Goal: Check status: Check status

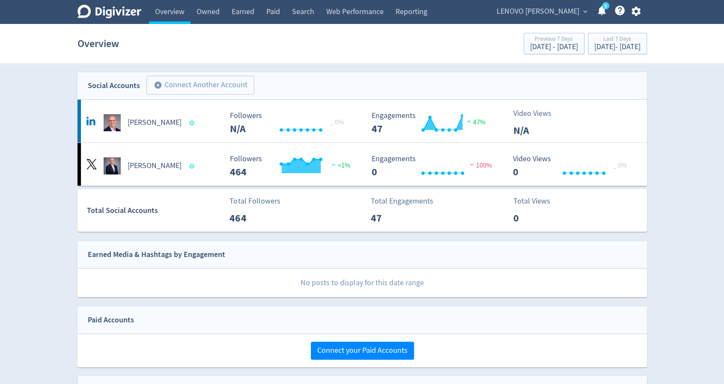
click at [521, 12] on span "LENOVO [PERSON_NAME]" at bounding box center [538, 12] width 83 height 14
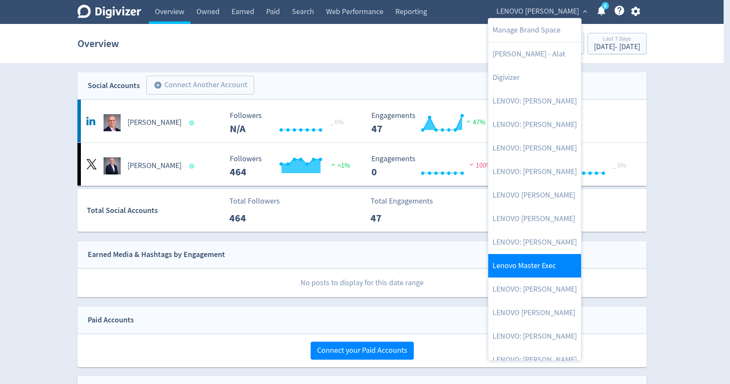
click at [540, 265] on link "Lenovo Master Exec" at bounding box center [534, 266] width 93 height 24
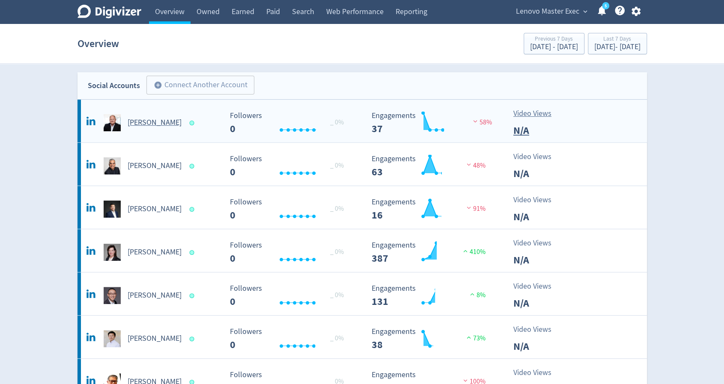
click at [193, 119] on div "[PERSON_NAME]" at bounding box center [153, 122] width 138 height 17
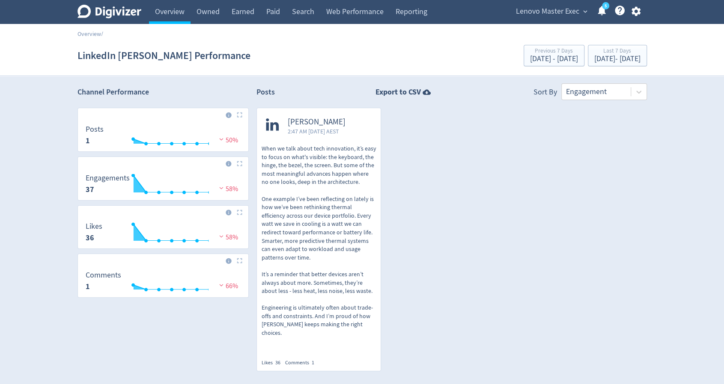
click at [21, 123] on div "Digivizer Logo [PERSON_NAME] Logo Overview Owned Earned Paid Search Web Perform…" at bounding box center [362, 224] width 724 height 449
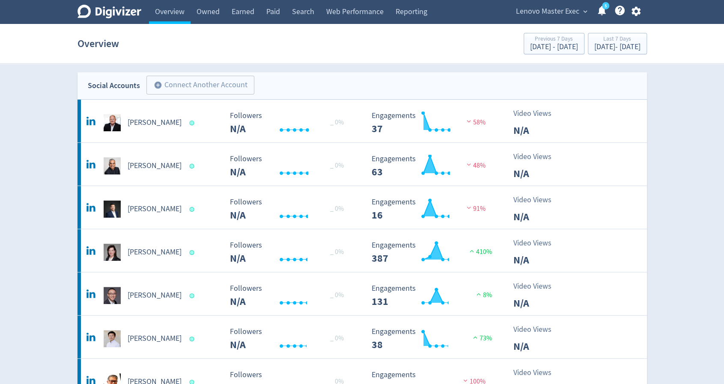
drag, startPoint x: 189, startPoint y: 252, endPoint x: 199, endPoint y: 252, distance: 9.4
click at [189, 252] on span at bounding box center [193, 252] width 12 height 9
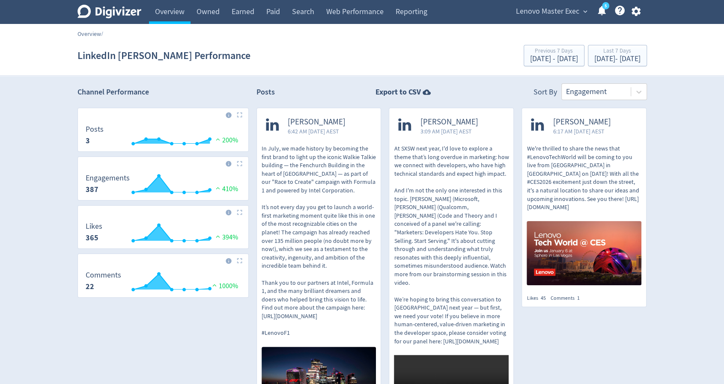
click at [87, 33] on link "Overview" at bounding box center [89, 34] width 24 height 8
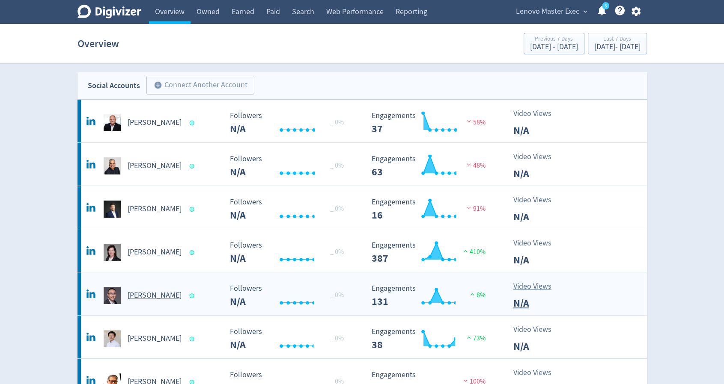
click at [196, 309] on Hai-platform2 "[PERSON_NAME] Created with Highcharts 10.3.3 Followers N/A _ 0% Created with Hi…" at bounding box center [361, 294] width 569 height 43
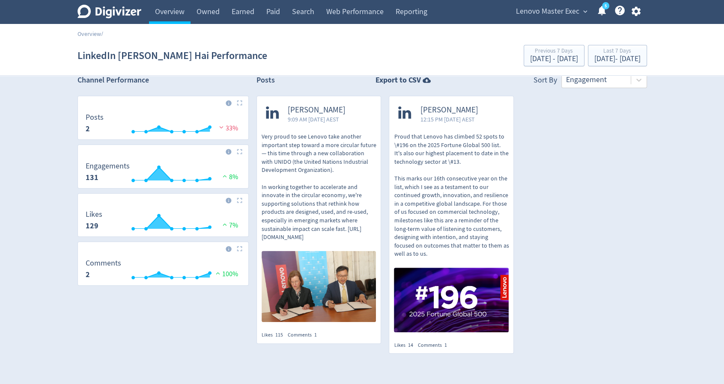
scroll to position [43, 0]
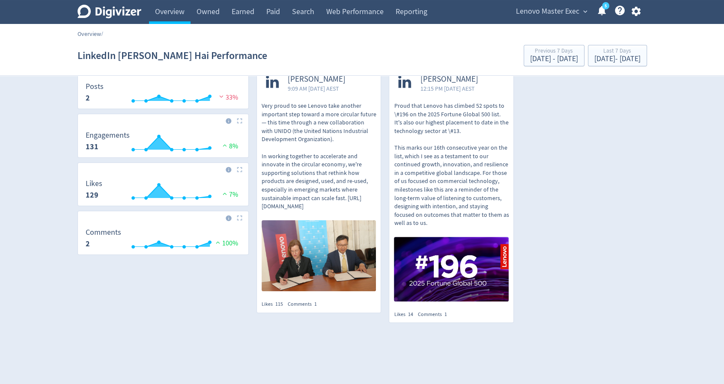
click at [92, 31] on link "Overview" at bounding box center [89, 34] width 24 height 8
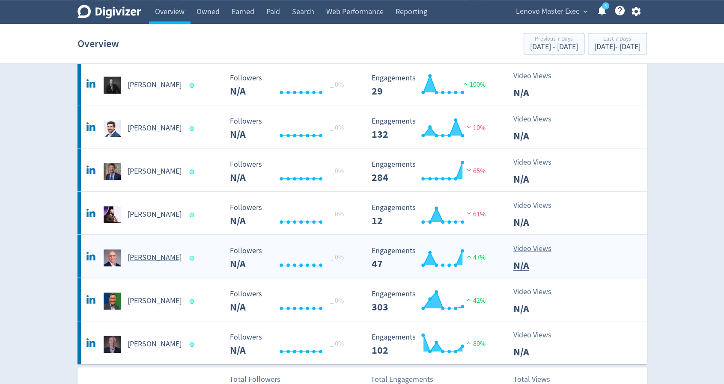
scroll to position [385, 0]
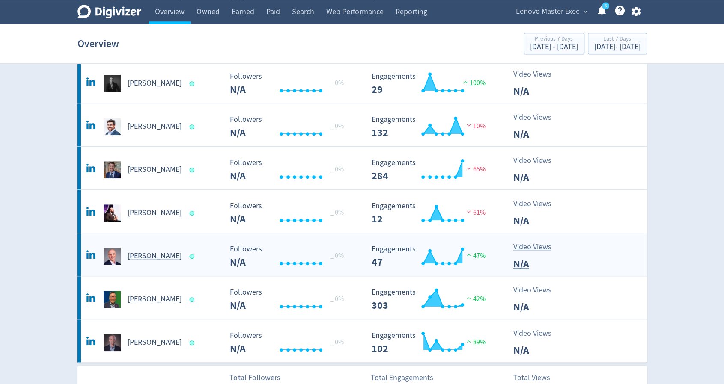
click at [187, 263] on Herman-platform2 "[PERSON_NAME] Created with Highcharts 10.3.3 Followers N/A _ 0% Created with Hi…" at bounding box center [361, 254] width 569 height 43
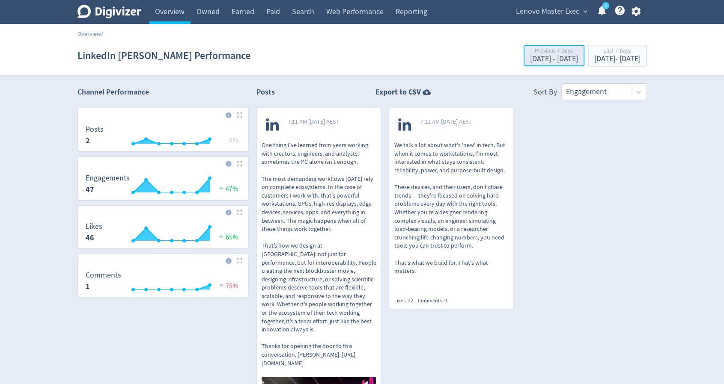
click at [530, 52] on div "Previous 7 Days" at bounding box center [554, 51] width 48 height 7
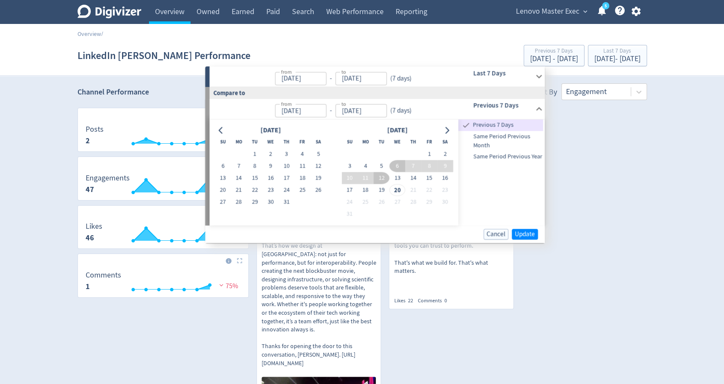
click at [432, 75] on div "from [DATE] from - to [DATE] to ( 7 days )" at bounding box center [328, 76] width 239 height 20
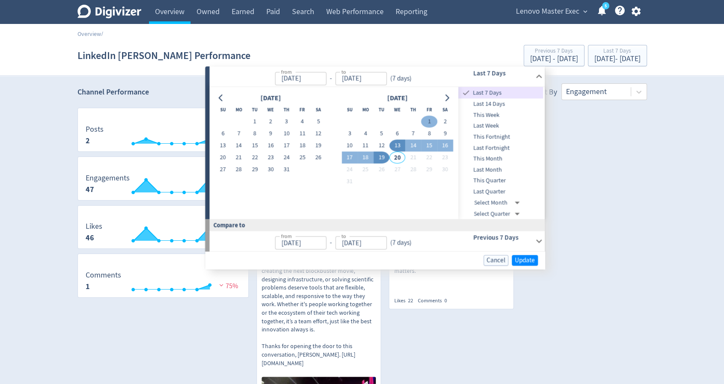
click at [426, 119] on button "1" at bounding box center [429, 122] width 16 height 12
type input "[DATE]"
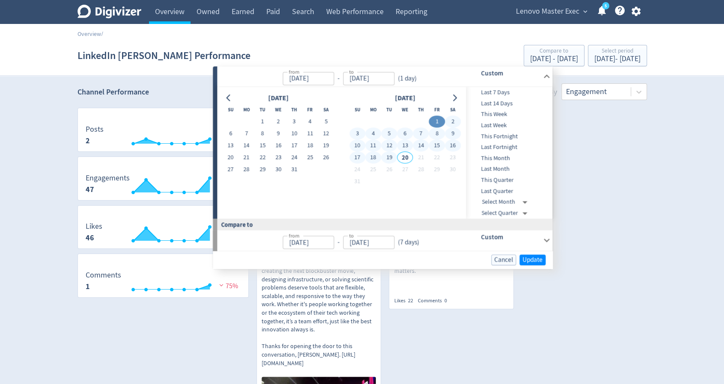
click at [389, 162] on button "19" at bounding box center [389, 158] width 16 height 12
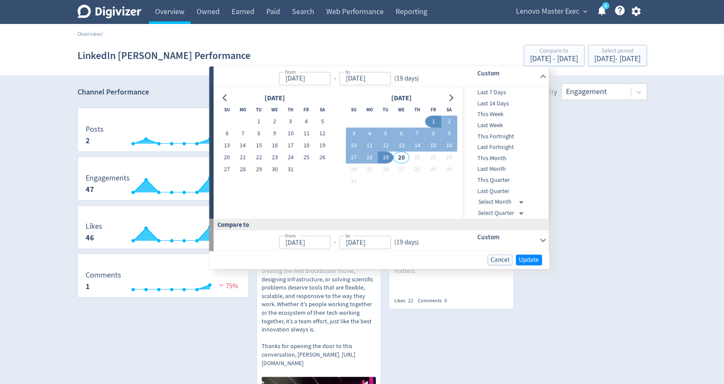
type input "[DATE]"
click at [532, 262] on span "Update" at bounding box center [529, 260] width 20 height 6
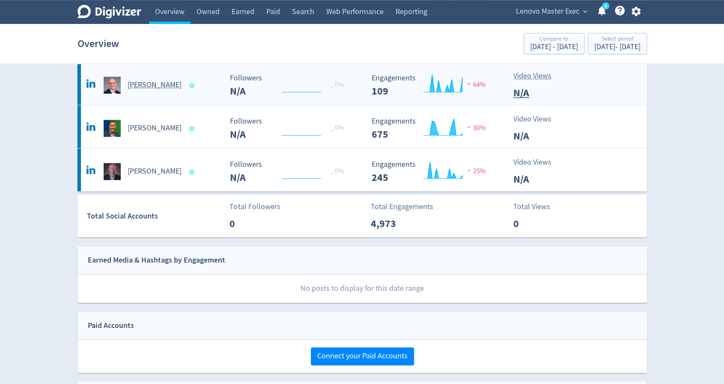
click at [187, 86] on span at bounding box center [193, 85] width 12 height 9
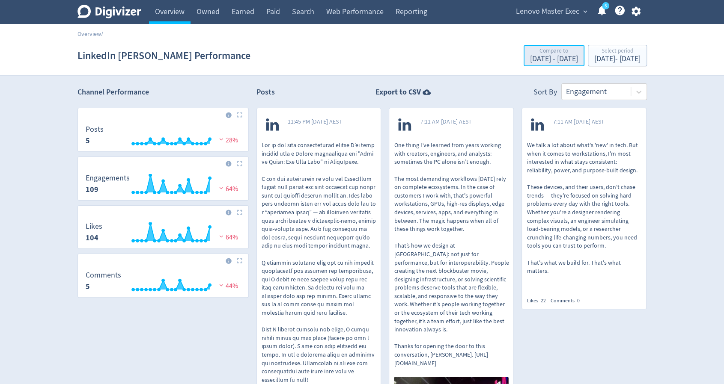
click at [541, 54] on div "Compare to" at bounding box center [554, 51] width 48 height 7
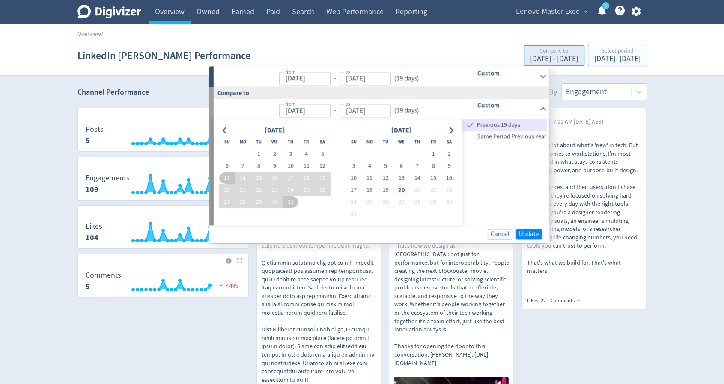
type input "[DATE]"
click at [498, 78] on h6 "Custom" at bounding box center [506, 73] width 59 height 10
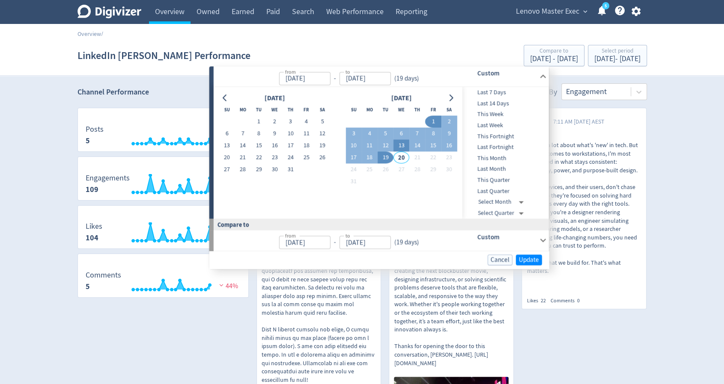
click at [403, 147] on button "13" at bounding box center [401, 146] width 16 height 12
type input "[DATE]"
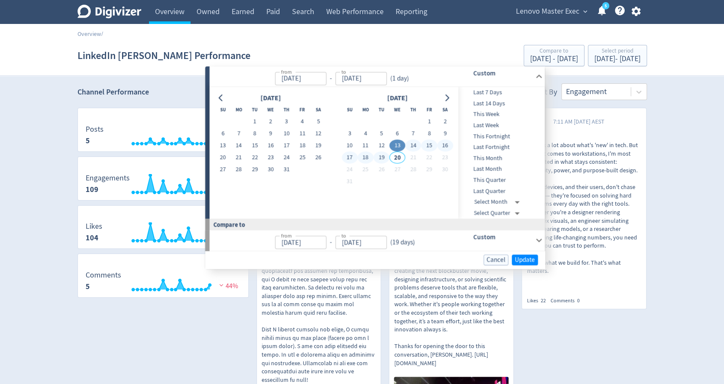
click at [380, 163] on button "19" at bounding box center [381, 158] width 16 height 12
type input "[DATE]"
click at [523, 257] on span "Update" at bounding box center [525, 260] width 20 height 6
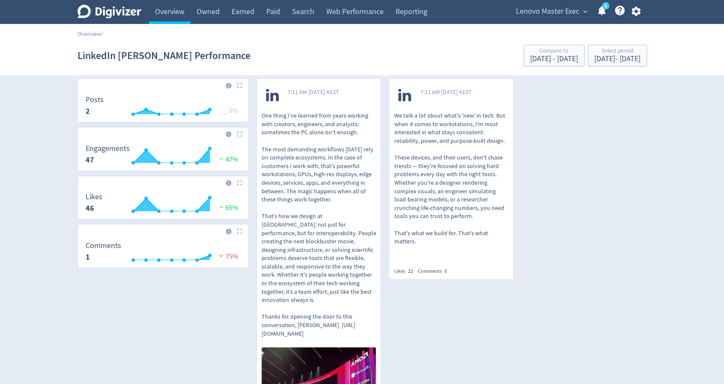
scroll to position [9, 0]
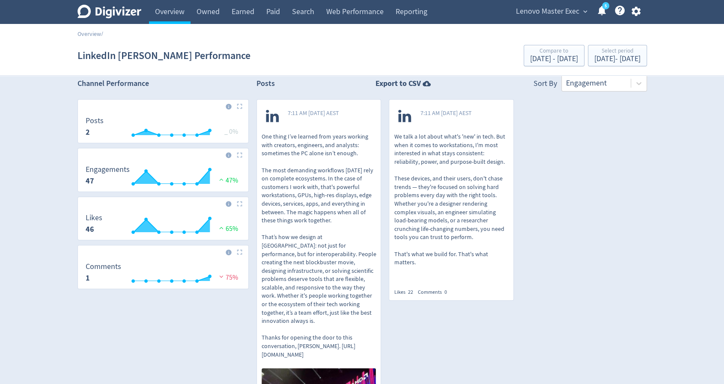
click at [38, 209] on div "Digivizer Logo [PERSON_NAME] Logo Overview Owned Earned Paid Search Web Perform…" at bounding box center [362, 272] width 724 height 563
click at [91, 30] on link "Overview" at bounding box center [89, 34] width 24 height 8
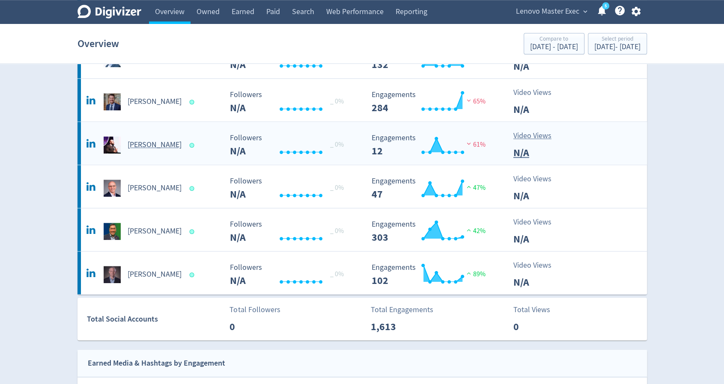
scroll to position [471, 0]
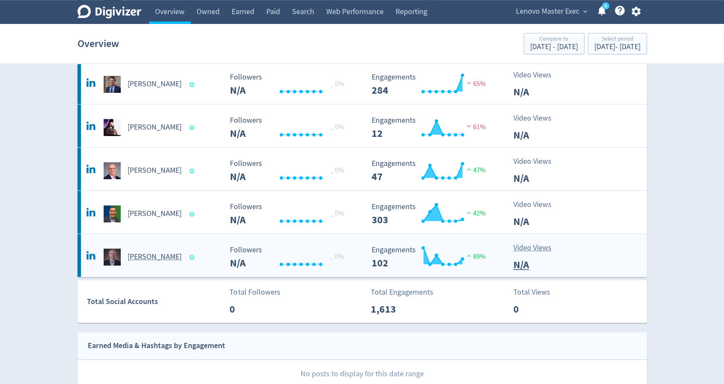
click at [192, 261] on div "[PERSON_NAME]" at bounding box center [153, 257] width 138 height 17
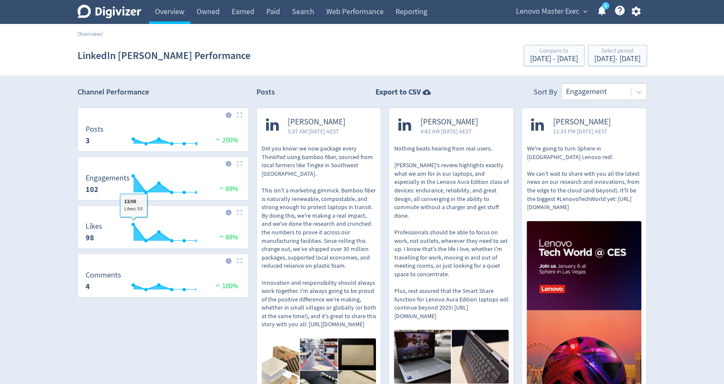
click at [28, 155] on div "Digivizer Logo [PERSON_NAME] Logo Overview Owned Earned Paid Search Web Perform…" at bounding box center [362, 262] width 724 height 524
